Goal: Find specific page/section: Find specific page/section

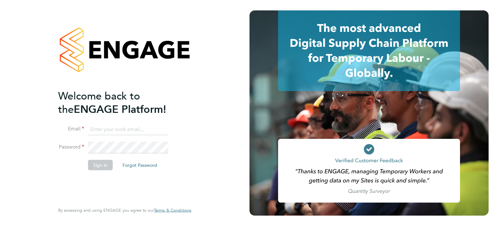
type input "lee@tribuildsolutions.com"
click at [100, 166] on button "Sign In" at bounding box center [100, 164] width 25 height 10
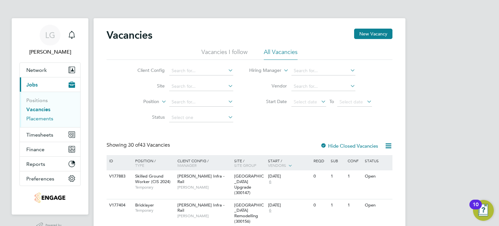
click at [40, 120] on link "Placements" at bounding box center [39, 118] width 27 height 6
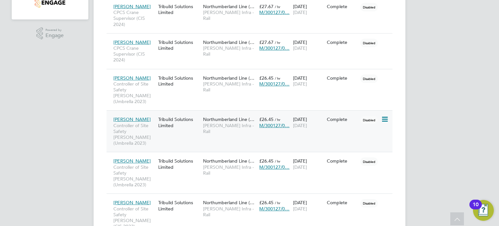
scroll to position [32, 0]
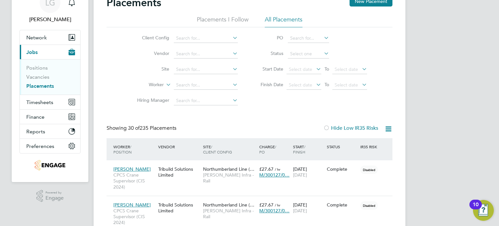
click at [189, 108] on ul "Client Config Vendor Site Worker Hiring Manager" at bounding box center [185, 70] width 122 height 78
click at [191, 90] on input at bounding box center [206, 84] width 64 height 9
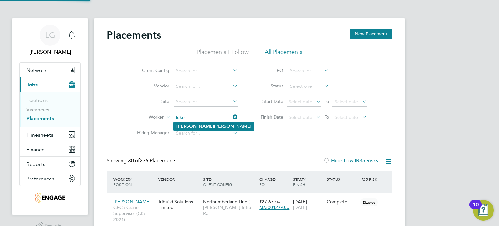
click at [204, 127] on li "[PERSON_NAME]" at bounding box center [214, 126] width 80 height 9
type input "[PERSON_NAME]"
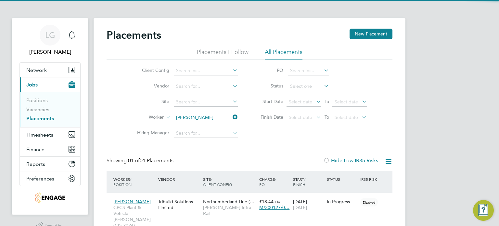
scroll to position [6, 31]
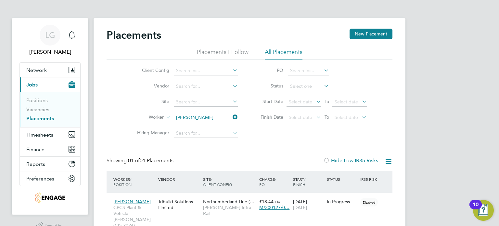
click at [231, 116] on icon at bounding box center [231, 116] width 0 height 9
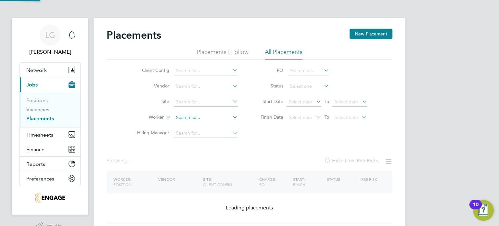
click at [201, 118] on input at bounding box center [206, 117] width 64 height 9
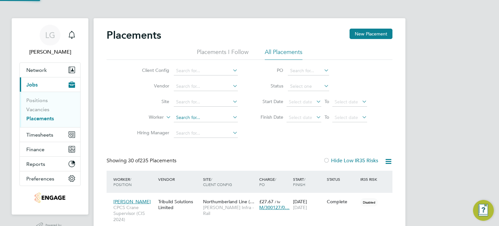
scroll to position [19, 56]
click at [200, 126] on li "[PERSON_NAME]" at bounding box center [214, 126] width 80 height 9
type input "[PERSON_NAME]"
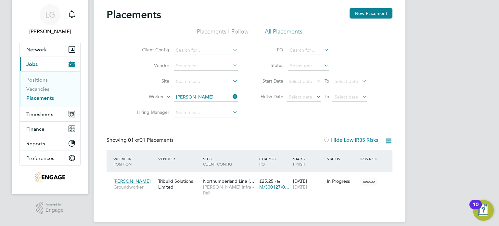
click at [231, 96] on icon at bounding box center [231, 96] width 0 height 9
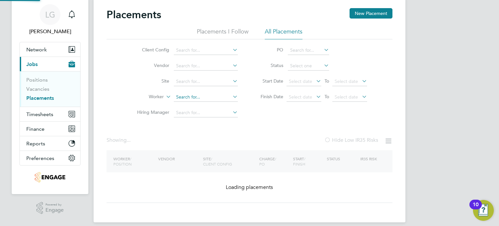
click at [205, 98] on input at bounding box center [206, 97] width 64 height 9
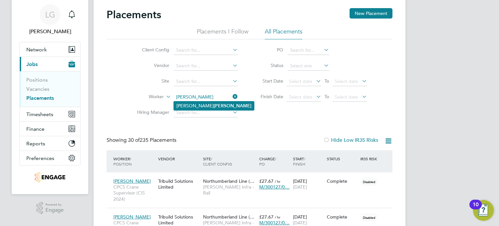
click at [214, 105] on b "[PERSON_NAME]" at bounding box center [233, 106] width 38 height 6
type input "[PERSON_NAME]"
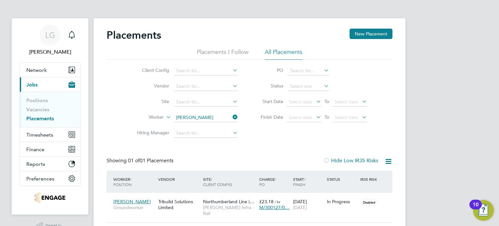
click at [231, 117] on icon at bounding box center [231, 116] width 0 height 9
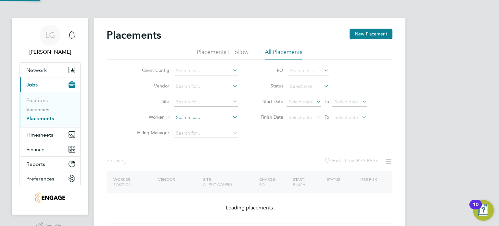
click at [207, 117] on input at bounding box center [206, 117] width 64 height 9
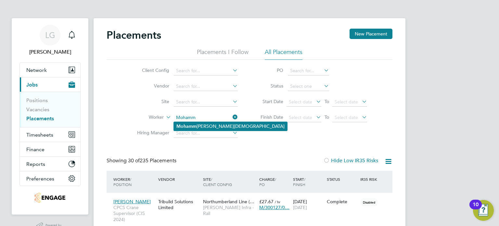
click at [203, 124] on li "Mohamm [PERSON_NAME][DEMOGRAPHIC_DATA]" at bounding box center [230, 126] width 113 height 9
type input "[PERSON_NAME][DEMOGRAPHIC_DATA]"
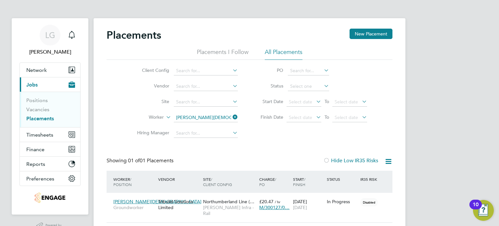
drag, startPoint x: 234, startPoint y: 115, endPoint x: 223, endPoint y: 115, distance: 10.7
click at [231, 115] on icon at bounding box center [231, 116] width 0 height 9
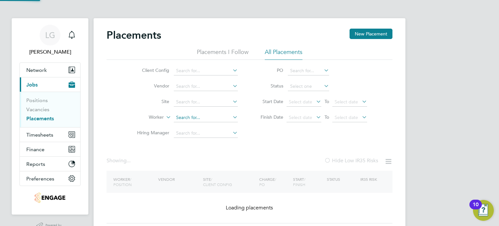
click at [209, 116] on input at bounding box center [206, 117] width 64 height 9
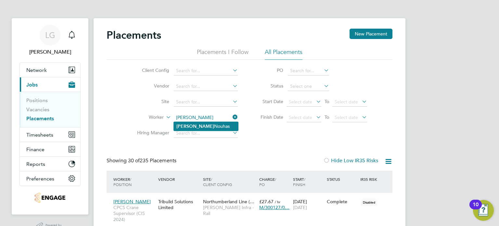
click at [191, 128] on li "[PERSON_NAME]" at bounding box center [206, 126] width 64 height 9
type input "[PERSON_NAME]"
click at [231, 116] on icon at bounding box center [231, 116] width 0 height 9
click at [199, 111] on li "Worker" at bounding box center [185, 118] width 122 height 16
click at [198, 113] on input at bounding box center [206, 117] width 64 height 9
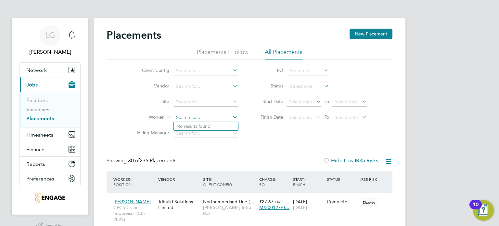
click at [198, 117] on input at bounding box center [206, 117] width 64 height 9
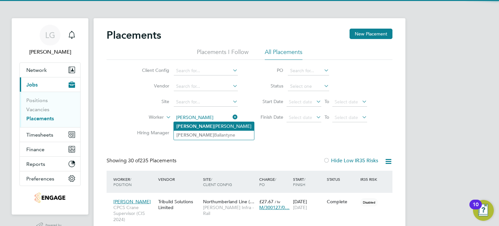
click at [192, 125] on li "[PERSON_NAME]" at bounding box center [214, 126] width 80 height 9
type input "[PERSON_NAME]"
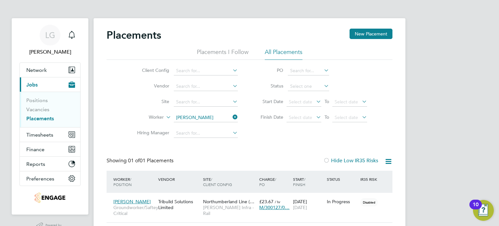
drag, startPoint x: 235, startPoint y: 118, endPoint x: 227, endPoint y: 118, distance: 7.5
click at [231, 118] on icon at bounding box center [231, 116] width 0 height 9
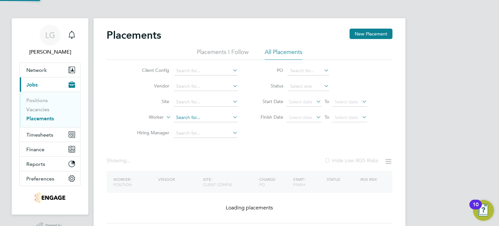
click at [214, 118] on input at bounding box center [206, 117] width 64 height 9
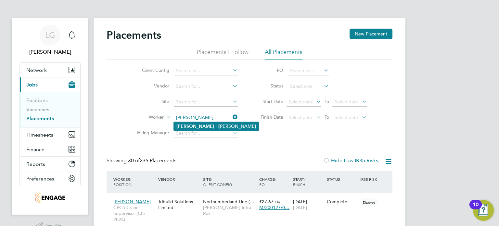
click at [212, 127] on li "[PERSON_NAME]" at bounding box center [216, 126] width 85 height 9
type input "[PERSON_NAME]"
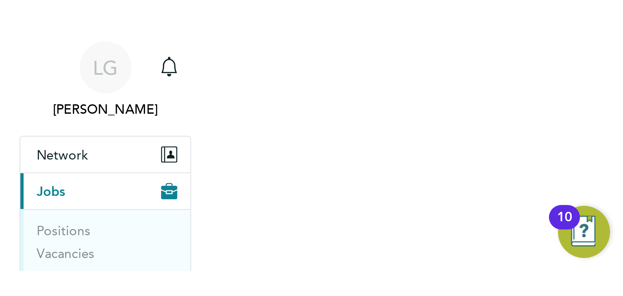
scroll to position [3, 3]
